Goal: Information Seeking & Learning: Learn about a topic

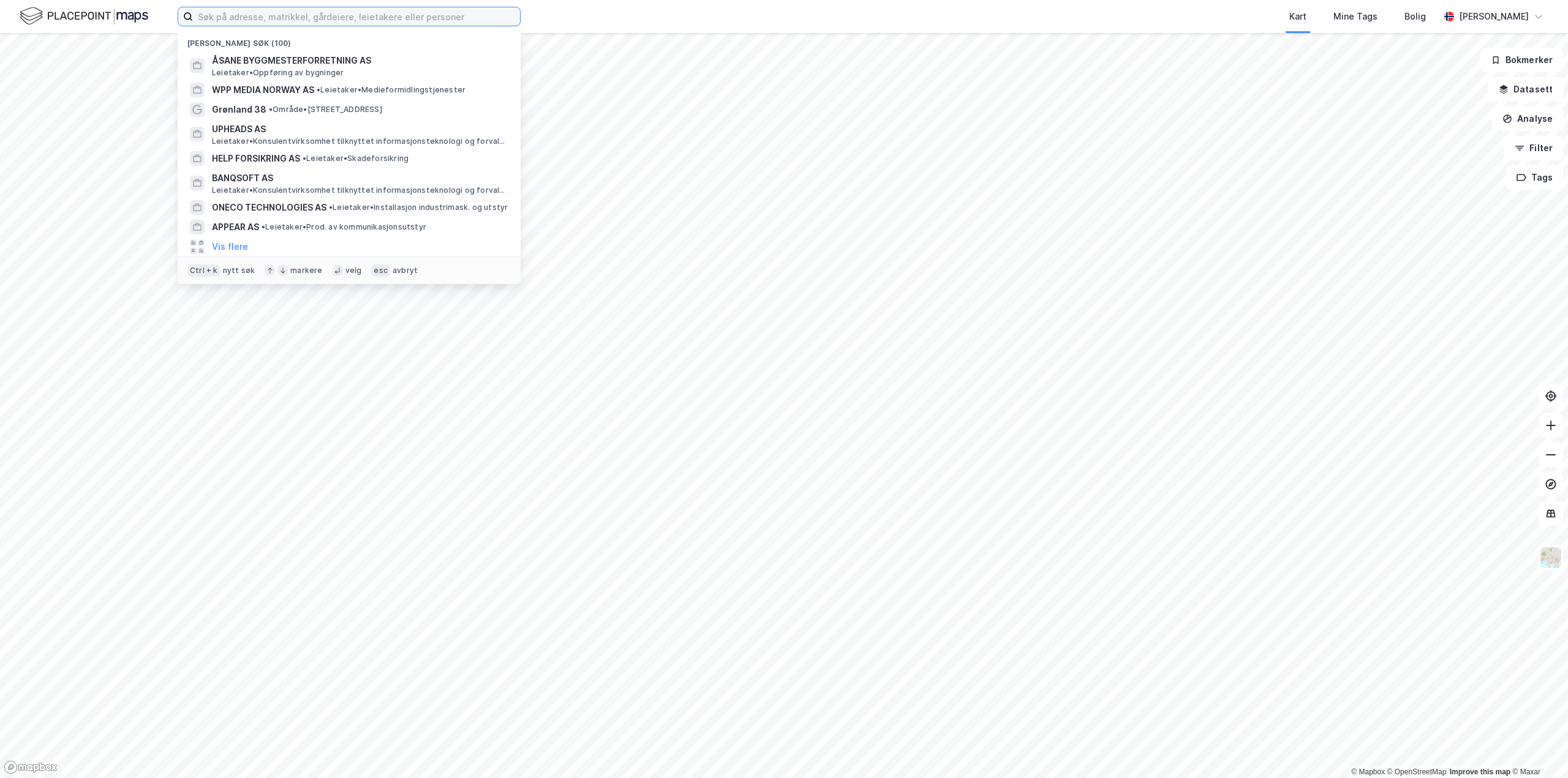
click at [233, 21] on input at bounding box center [357, 17] width 327 height 18
paste input "989653245"
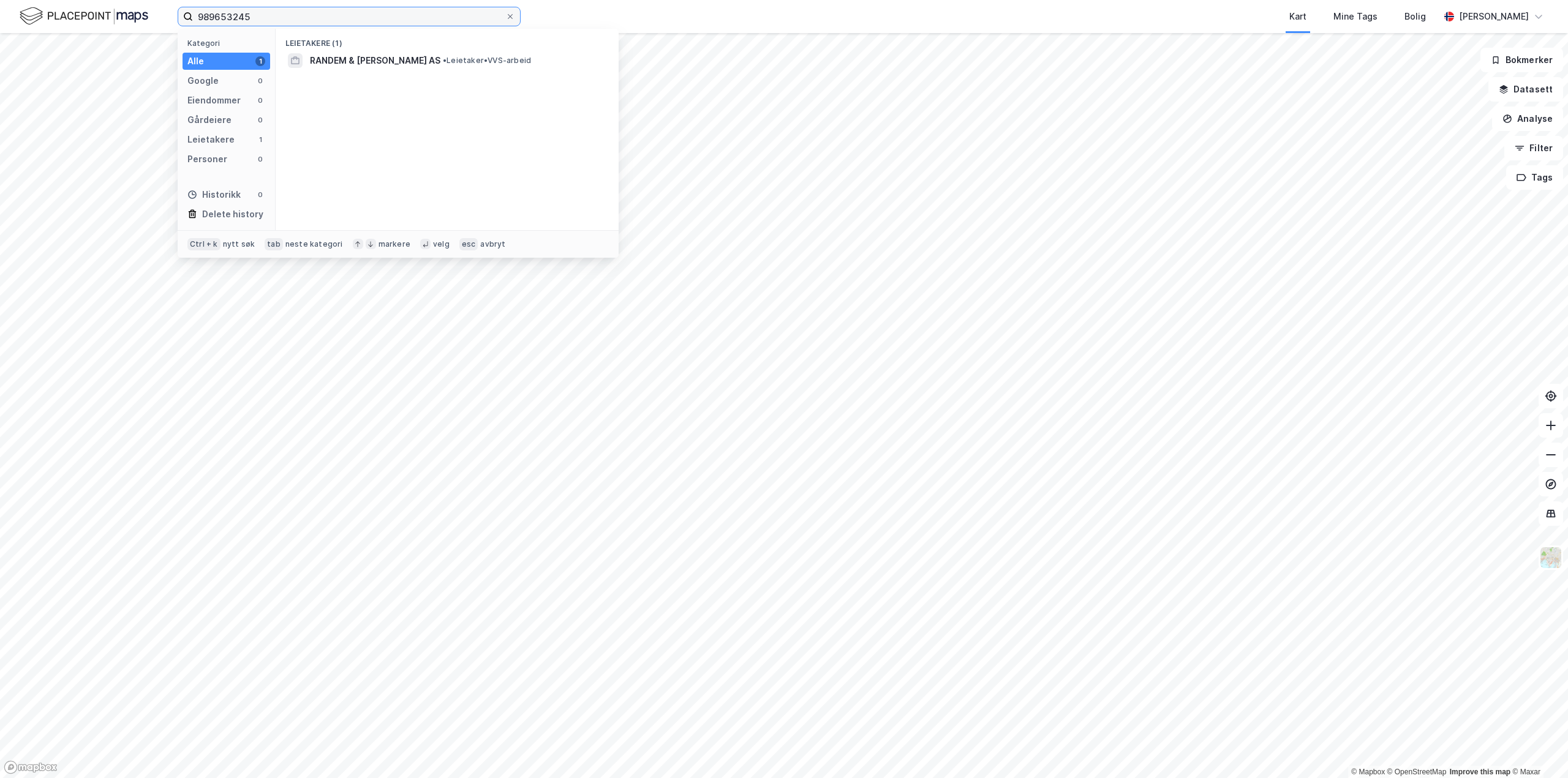
type input "989653245"
click at [392, 63] on span "RANDEM & [PERSON_NAME] AS" at bounding box center [375, 61] width 130 height 15
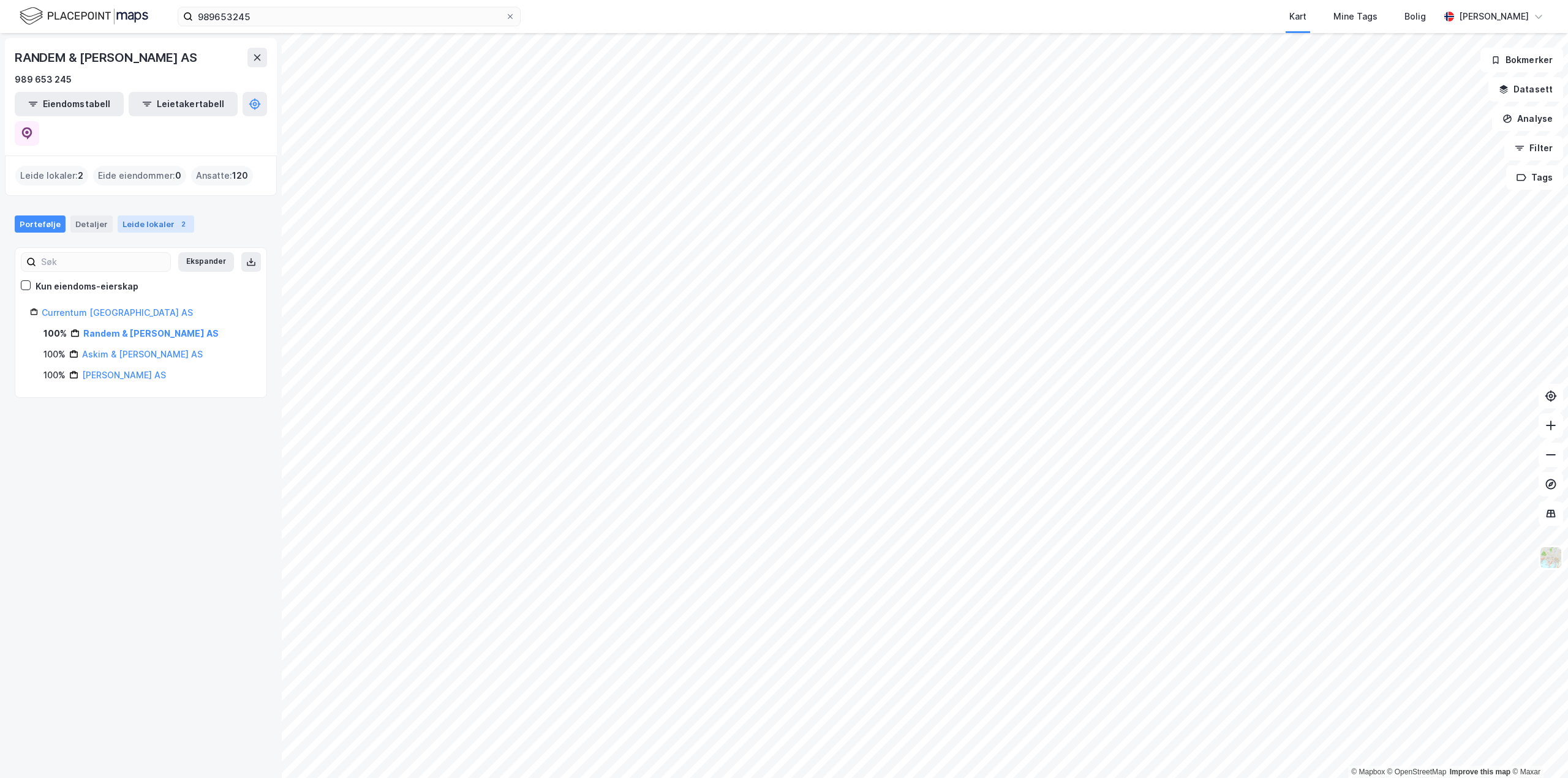
click at [144, 215] on div "Leide lokaler 2" at bounding box center [155, 224] width 77 height 17
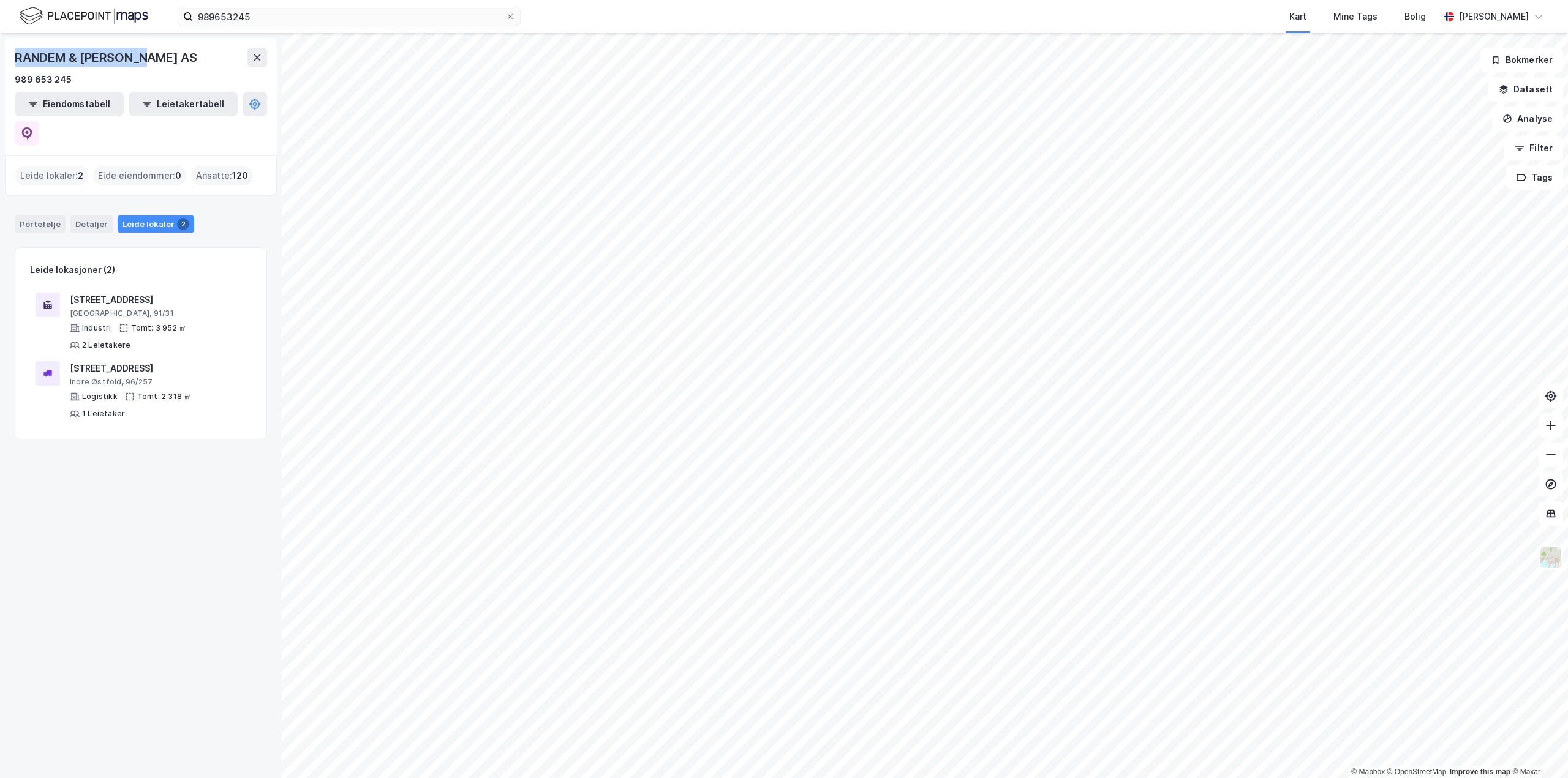
drag, startPoint x: 9, startPoint y: 58, endPoint x: 153, endPoint y: 56, distance: 144.0
click at [153, 56] on div "RANDEM & [PERSON_NAME] AS 989 653 245 Eiendomstabell Leietakertabell" at bounding box center [140, 97] width 272 height 117
copy div "RANDEM & [PERSON_NAME] AS"
